Goal: Task Accomplishment & Management: Manage account settings

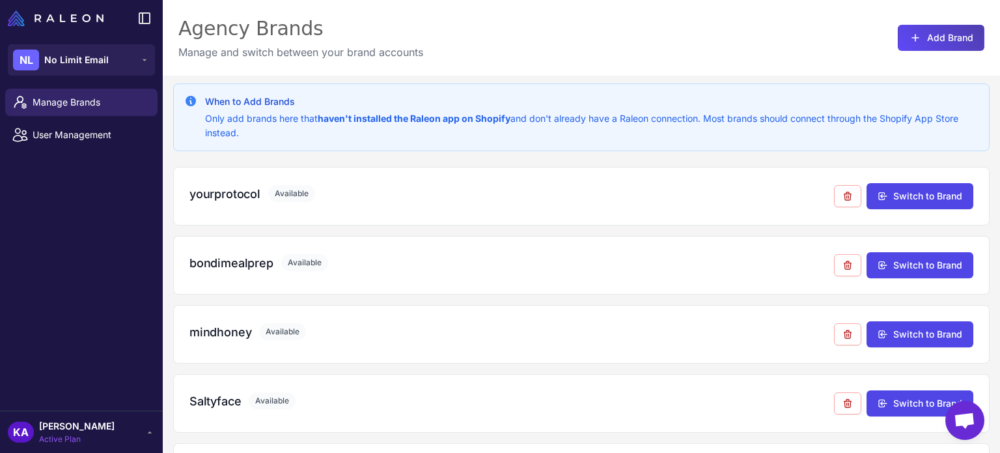
click at [65, 433] on span "Active Plan" at bounding box center [77, 439] width 76 height 12
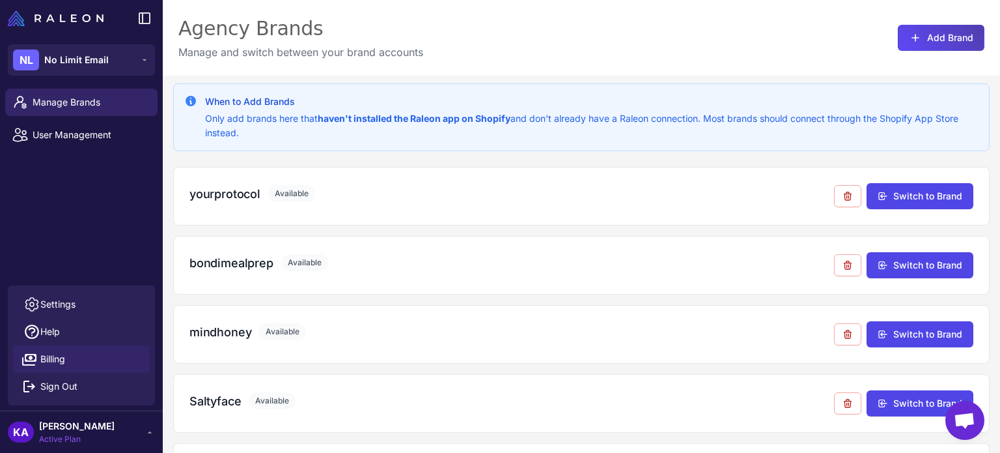
click at [59, 360] on span "Billing" at bounding box center [52, 359] width 25 height 14
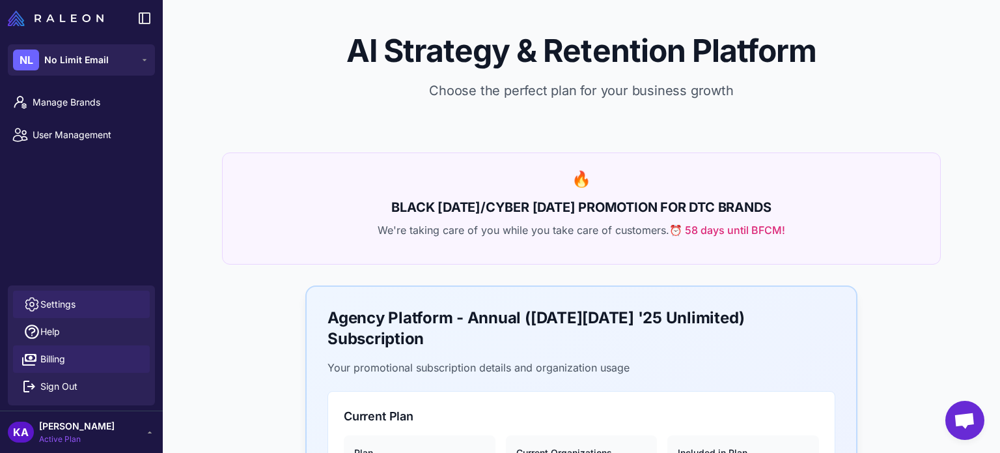
click at [57, 301] on span "Settings" at bounding box center [57, 304] width 35 height 14
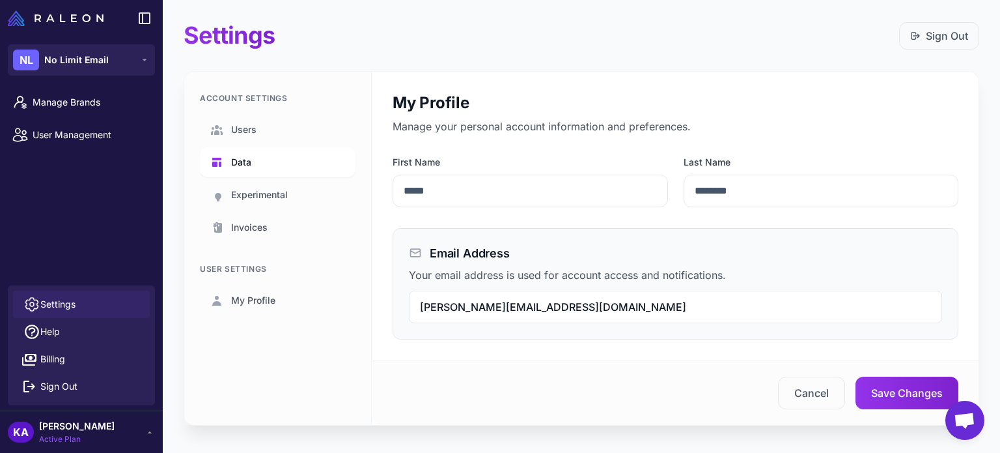
click at [248, 157] on span "Data" at bounding box center [241, 162] width 20 height 14
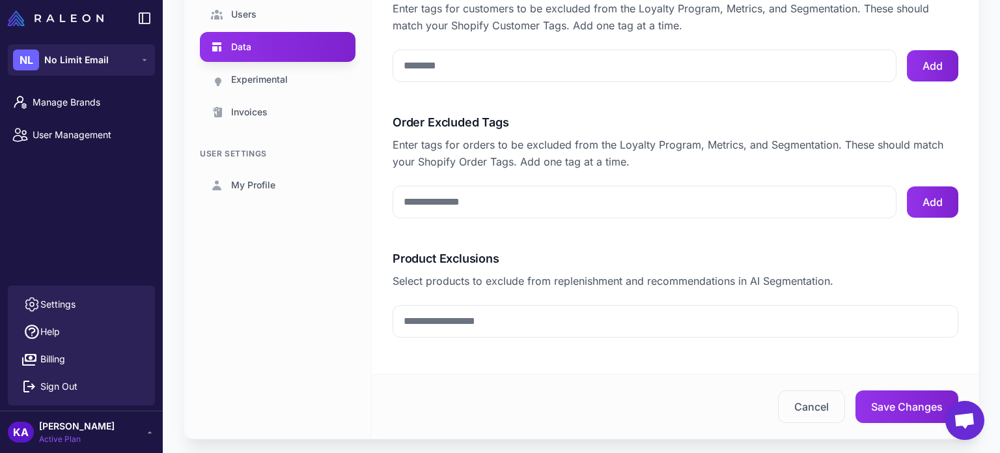
scroll to position [76, 0]
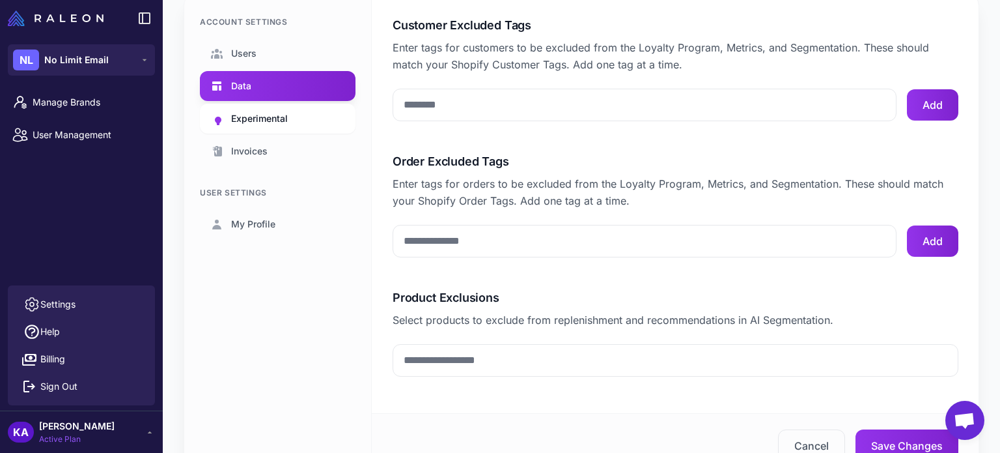
click at [265, 122] on span "Experimental" at bounding box center [259, 118] width 57 height 14
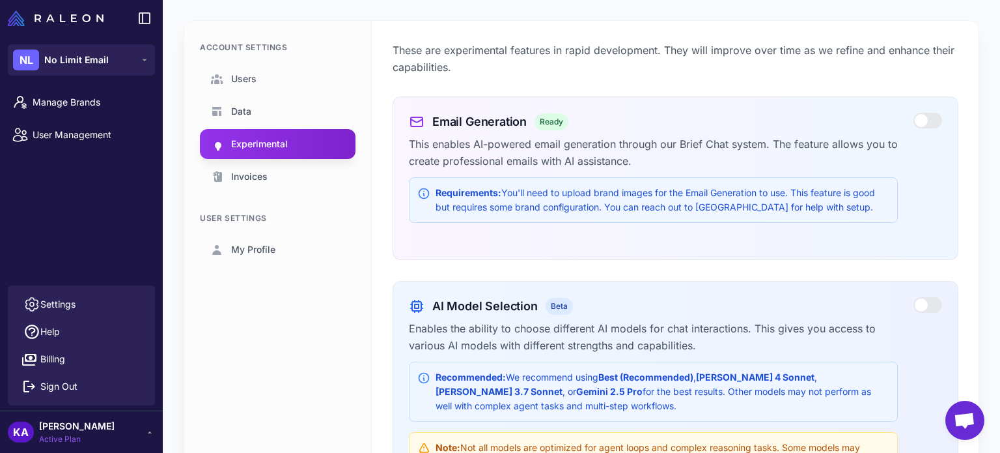
scroll to position [130, 0]
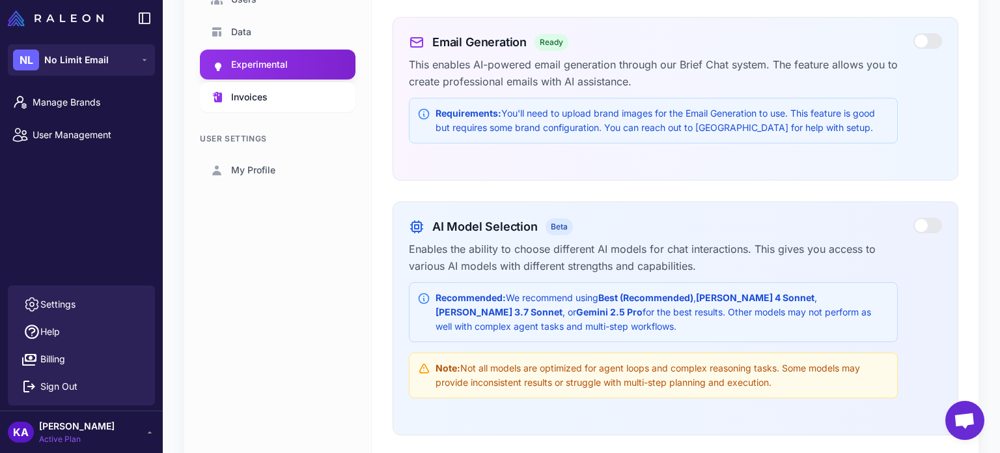
click at [247, 91] on span "Invoices" at bounding box center [249, 97] width 36 height 14
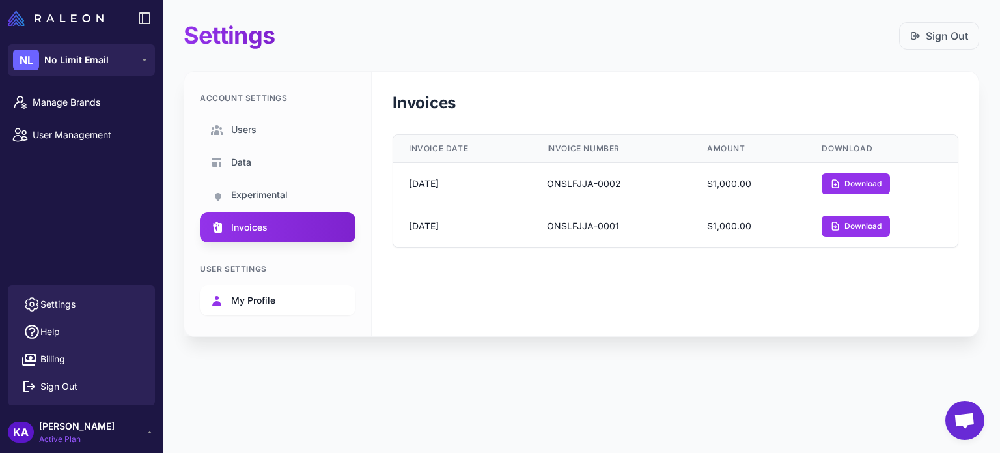
click at [272, 300] on span "My Profile" at bounding box center [253, 300] width 44 height 14
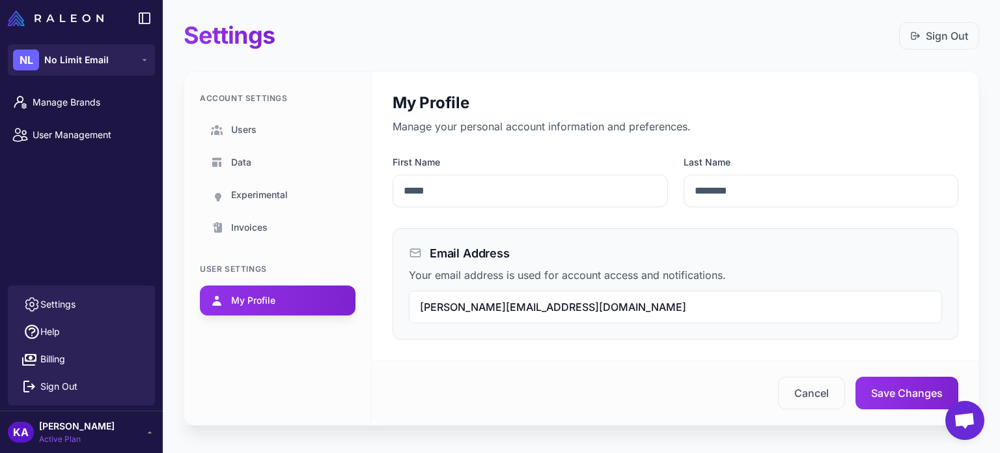
scroll to position [12, 0]
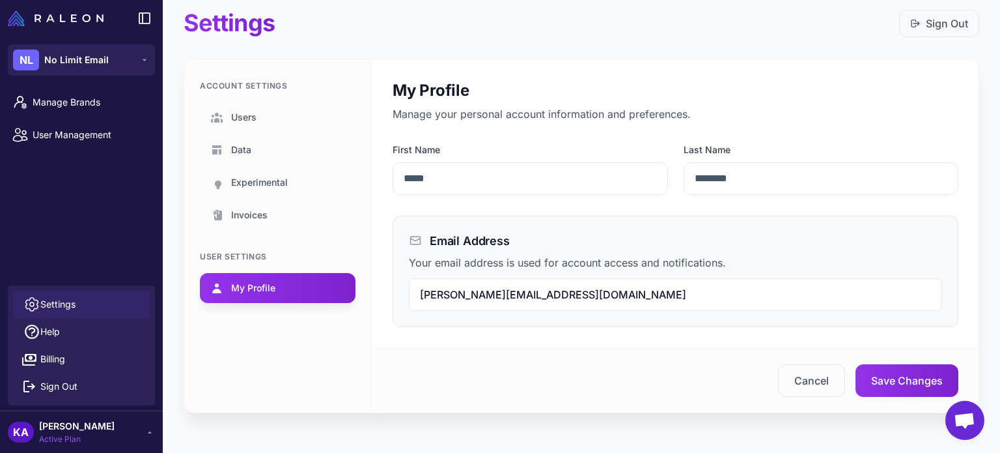
click at [59, 299] on span "Settings" at bounding box center [57, 304] width 35 height 14
